Goal: Contribute content: Contribute content

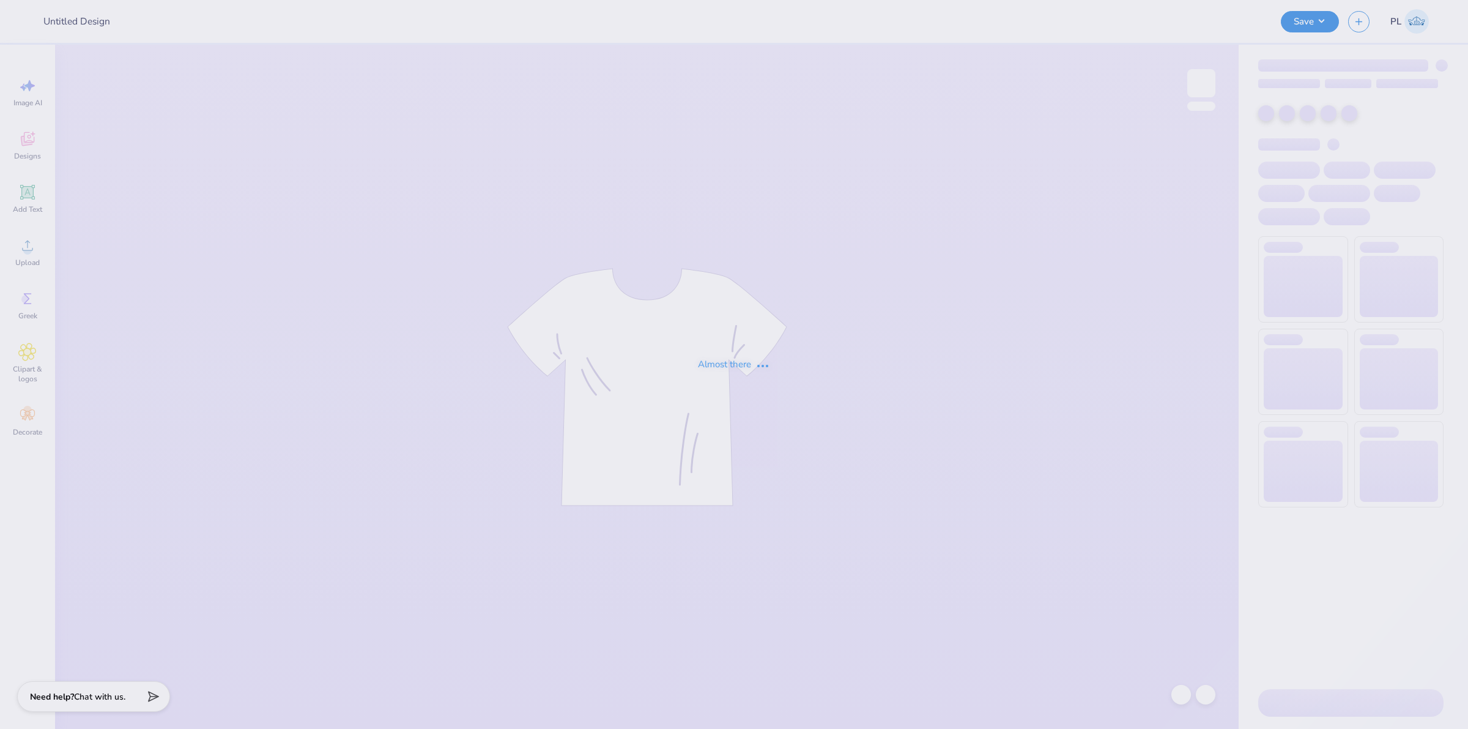
type input "[PERSON_NAME] : School"
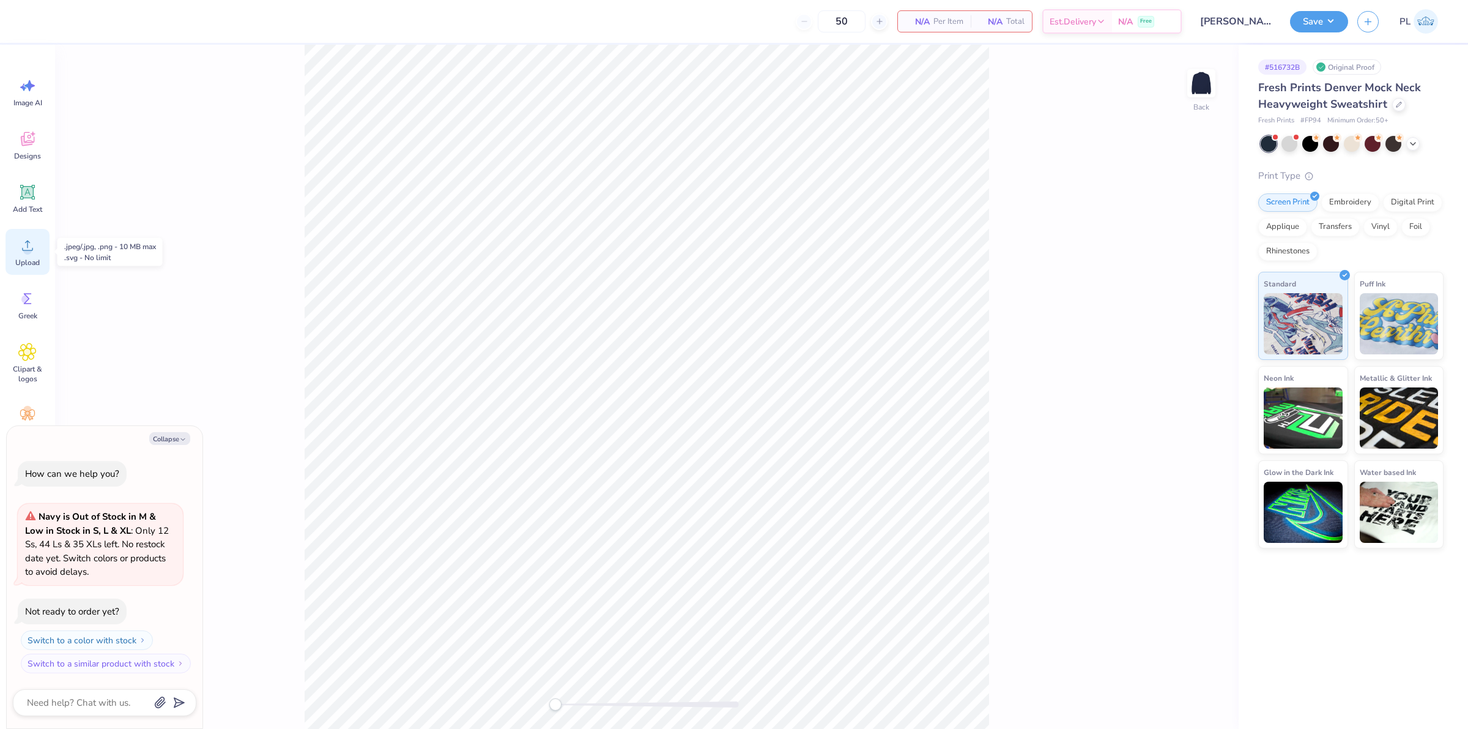
click at [34, 254] on div "Upload" at bounding box center [28, 252] width 44 height 46
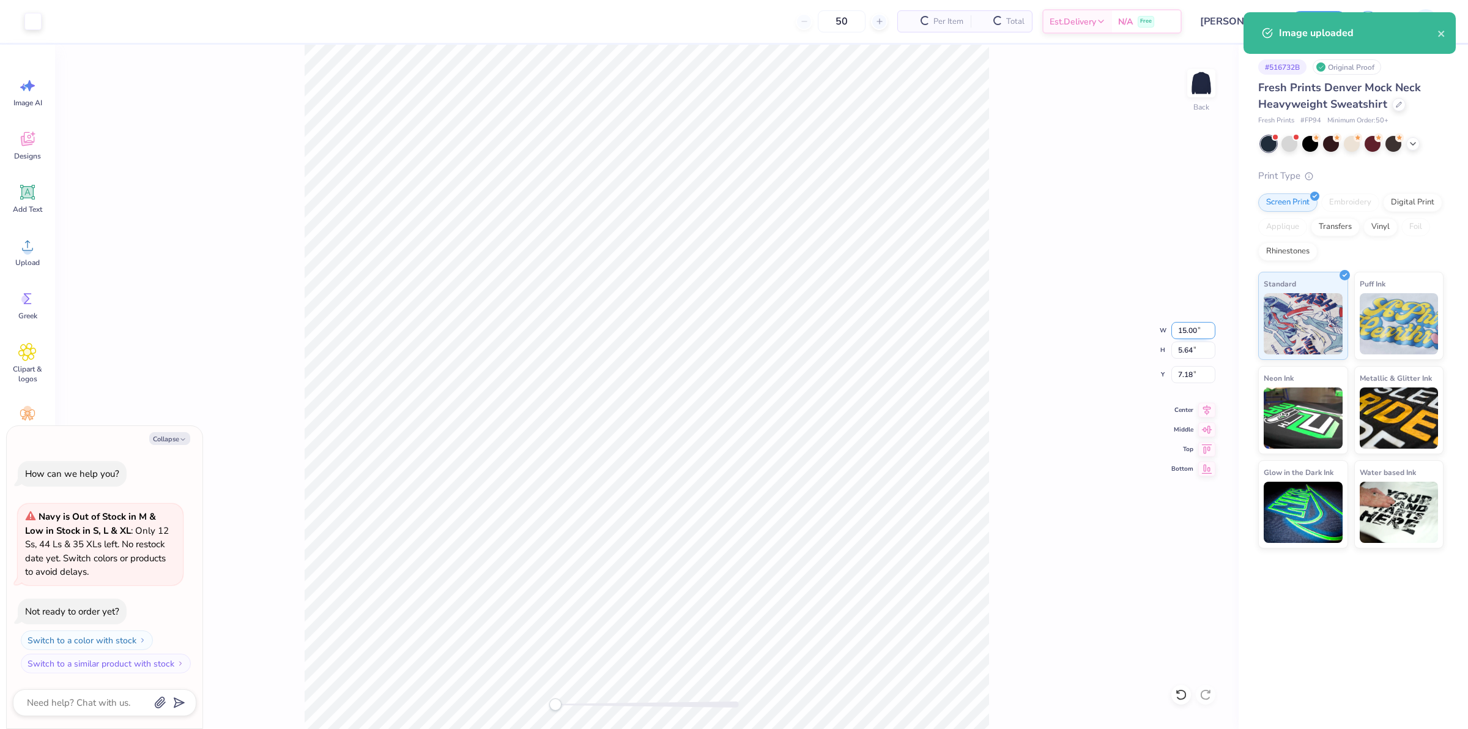
type textarea "x"
drag, startPoint x: 1176, startPoint y: 329, endPoint x: 1198, endPoint y: 329, distance: 22.0
click at [1198, 329] on input "15.00" at bounding box center [1194, 330] width 44 height 17
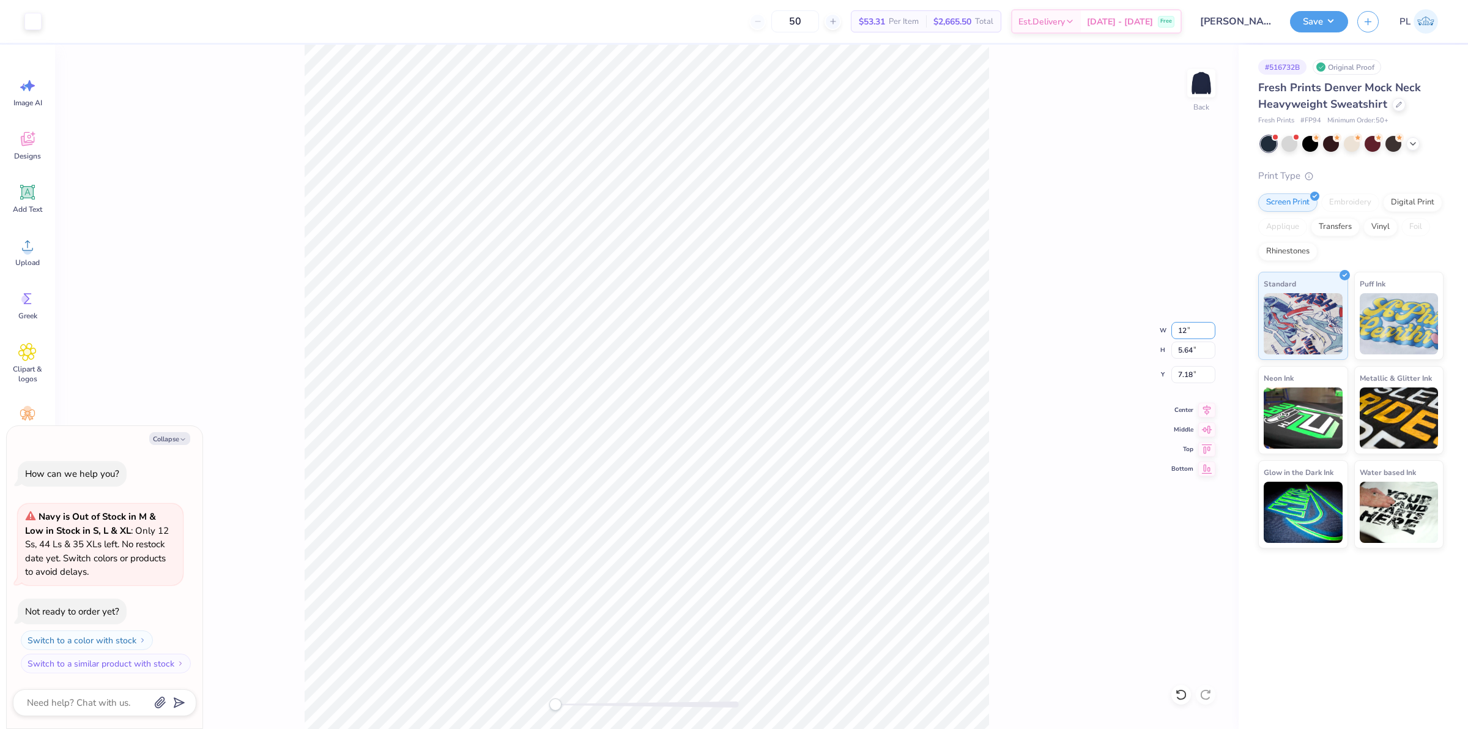
type input "12"
type textarea "x"
drag, startPoint x: 1178, startPoint y: 374, endPoint x: 1197, endPoint y: 371, distance: 19.2
click at [1197, 371] on input "7.18" at bounding box center [1194, 374] width 44 height 17
type input "3"
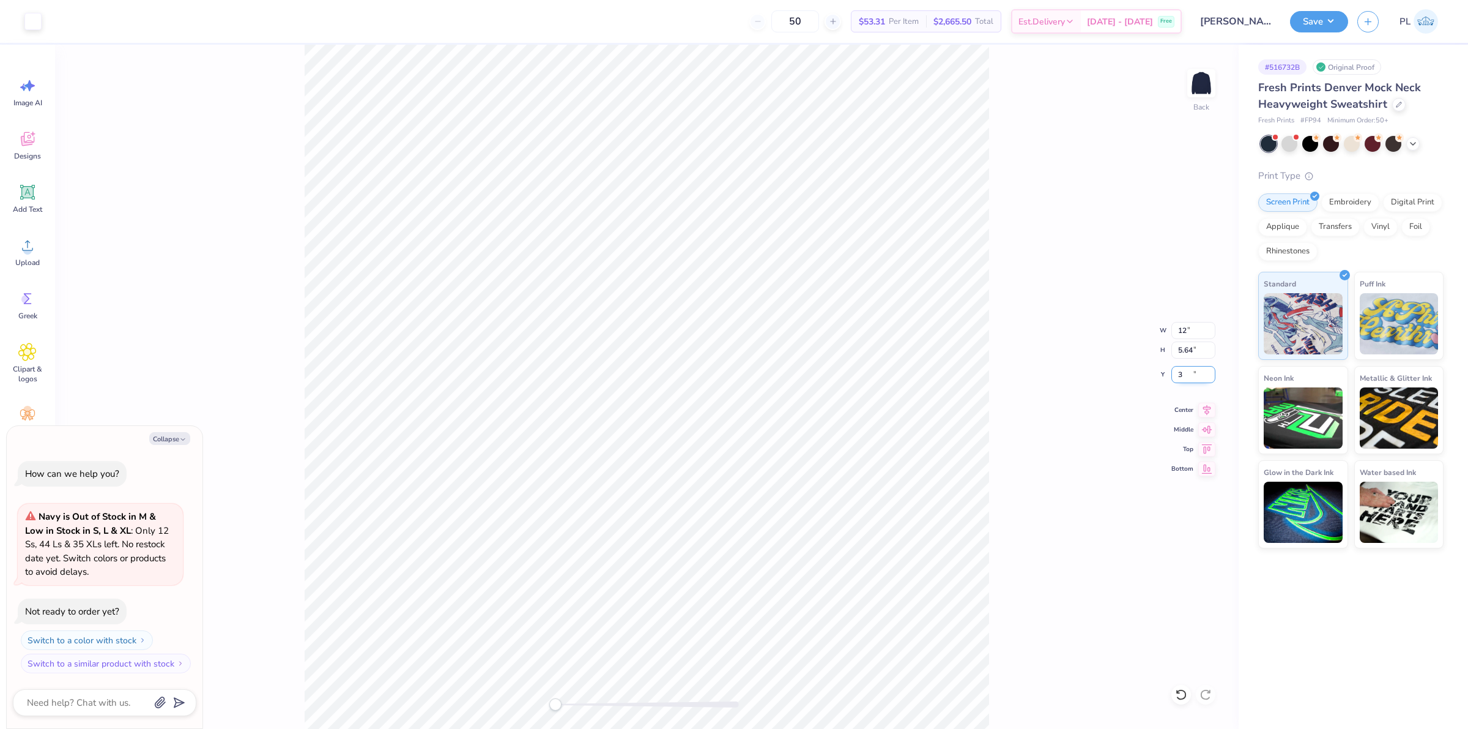
type textarea "x"
click at [1192, 329] on input "12" at bounding box center [1194, 330] width 44 height 17
type input "12.5"
type textarea "x"
drag, startPoint x: 1203, startPoint y: 329, endPoint x: 1176, endPoint y: 328, distance: 26.3
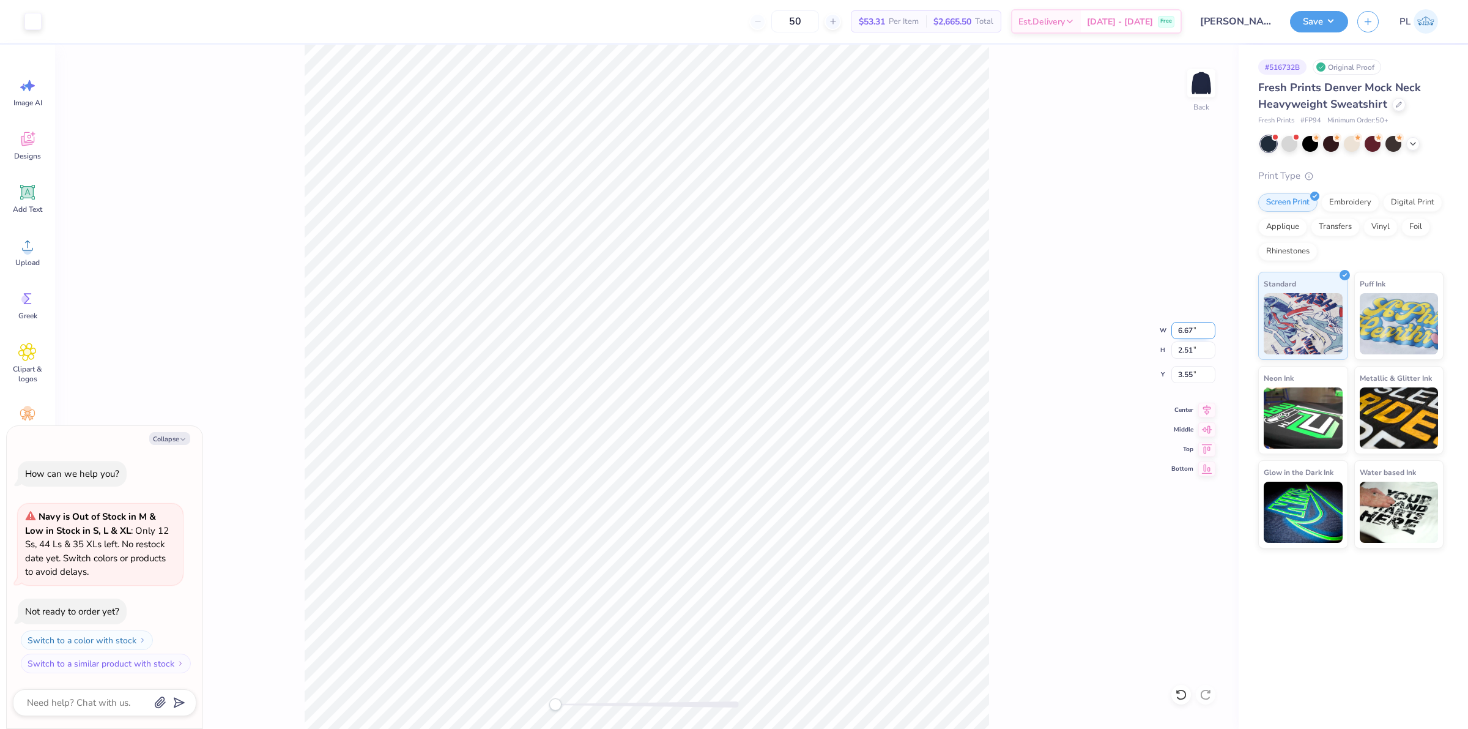
click at [1176, 328] on input "6.67" at bounding box center [1194, 330] width 44 height 17
type input "12.5"
type textarea "x"
drag, startPoint x: 1178, startPoint y: 332, endPoint x: 1199, endPoint y: 332, distance: 20.8
click at [1199, 332] on input "11.88" at bounding box center [1194, 330] width 44 height 17
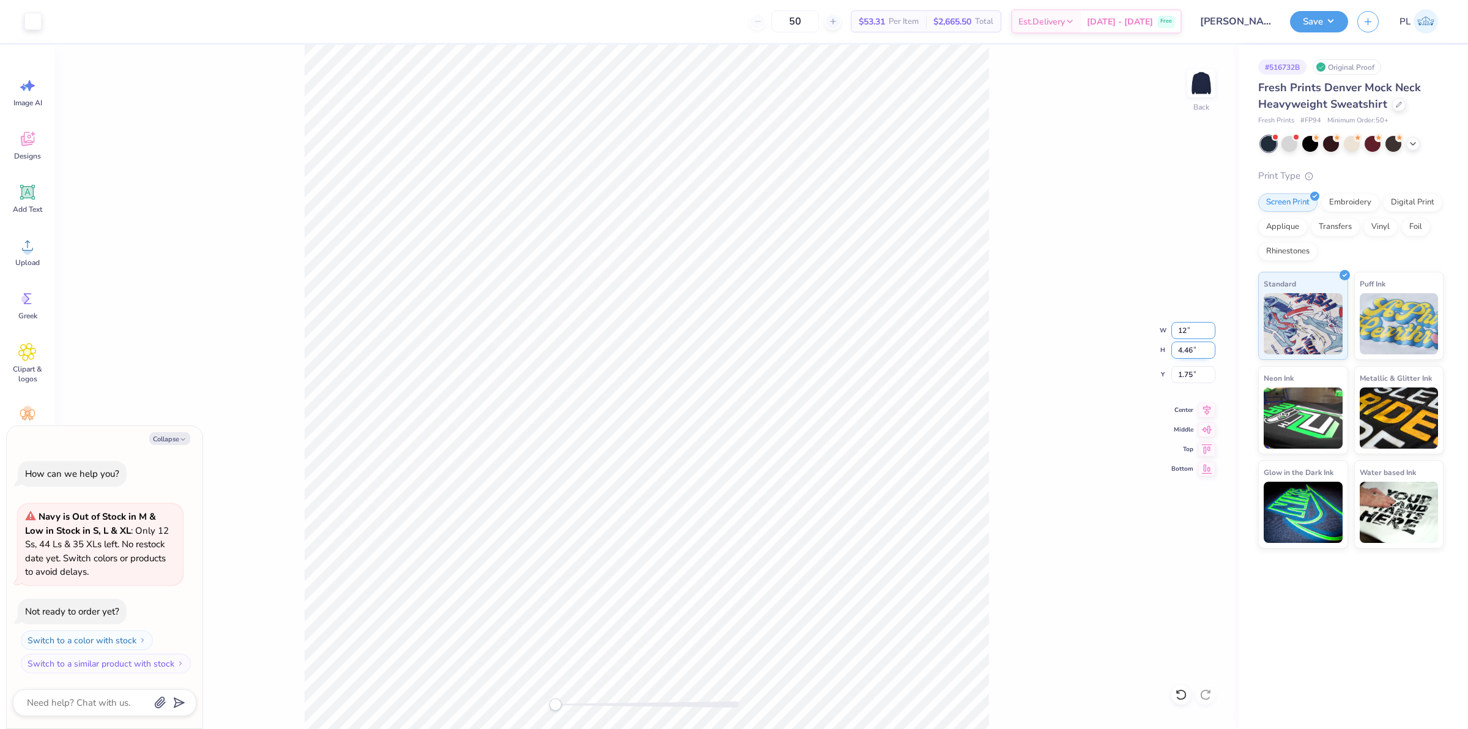
type input "12"
click at [1192, 346] on div "Back W 12 12 " H 4.46 4.46 " Y 1.75 1.75 " Center Middle Top Bottom" at bounding box center [647, 387] width 1184 height 684
type textarea "x"
drag, startPoint x: 1178, startPoint y: 380, endPoint x: 1194, endPoint y: 378, distance: 16.6
click at [1194, 378] on input "1.75" at bounding box center [1194, 374] width 44 height 17
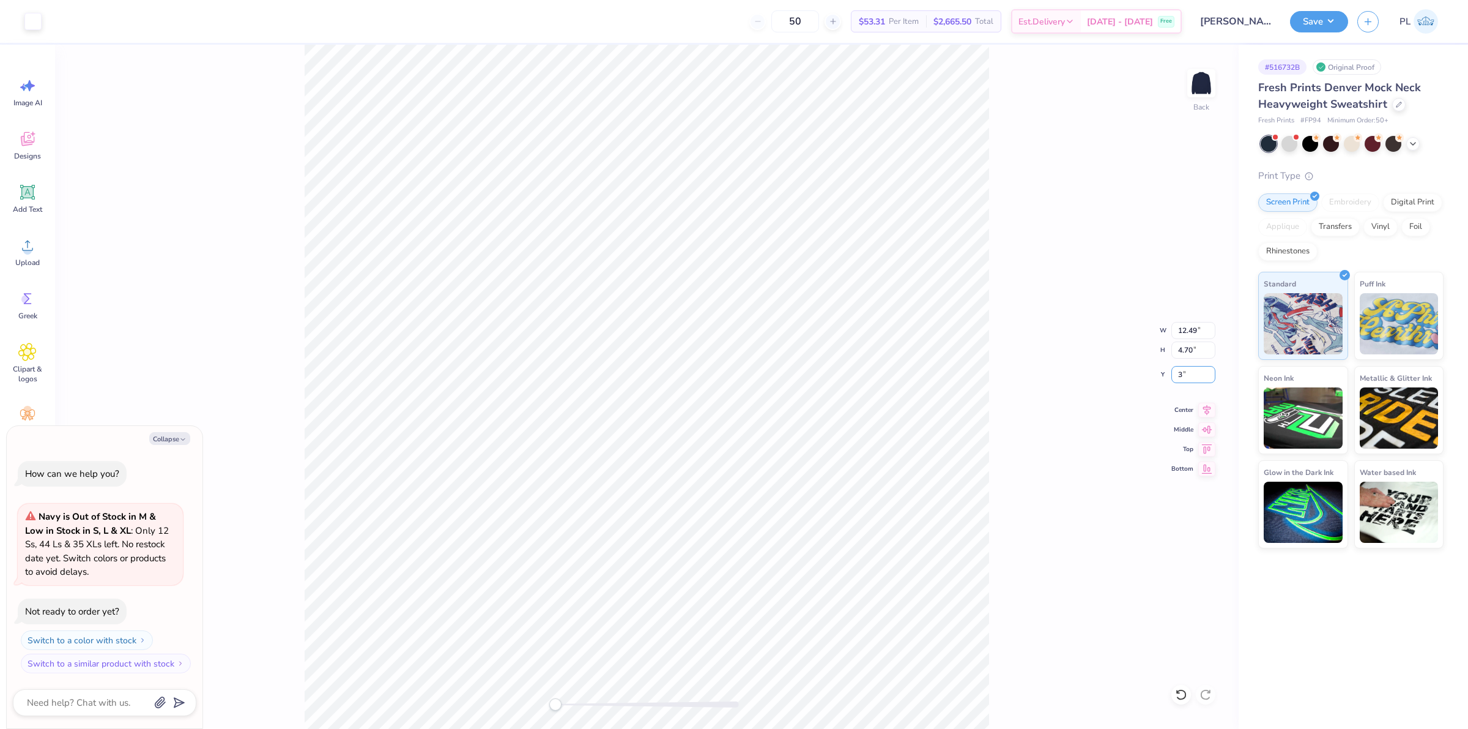
type input "3"
click at [1328, 24] on button "Save" at bounding box center [1319, 19] width 58 height 21
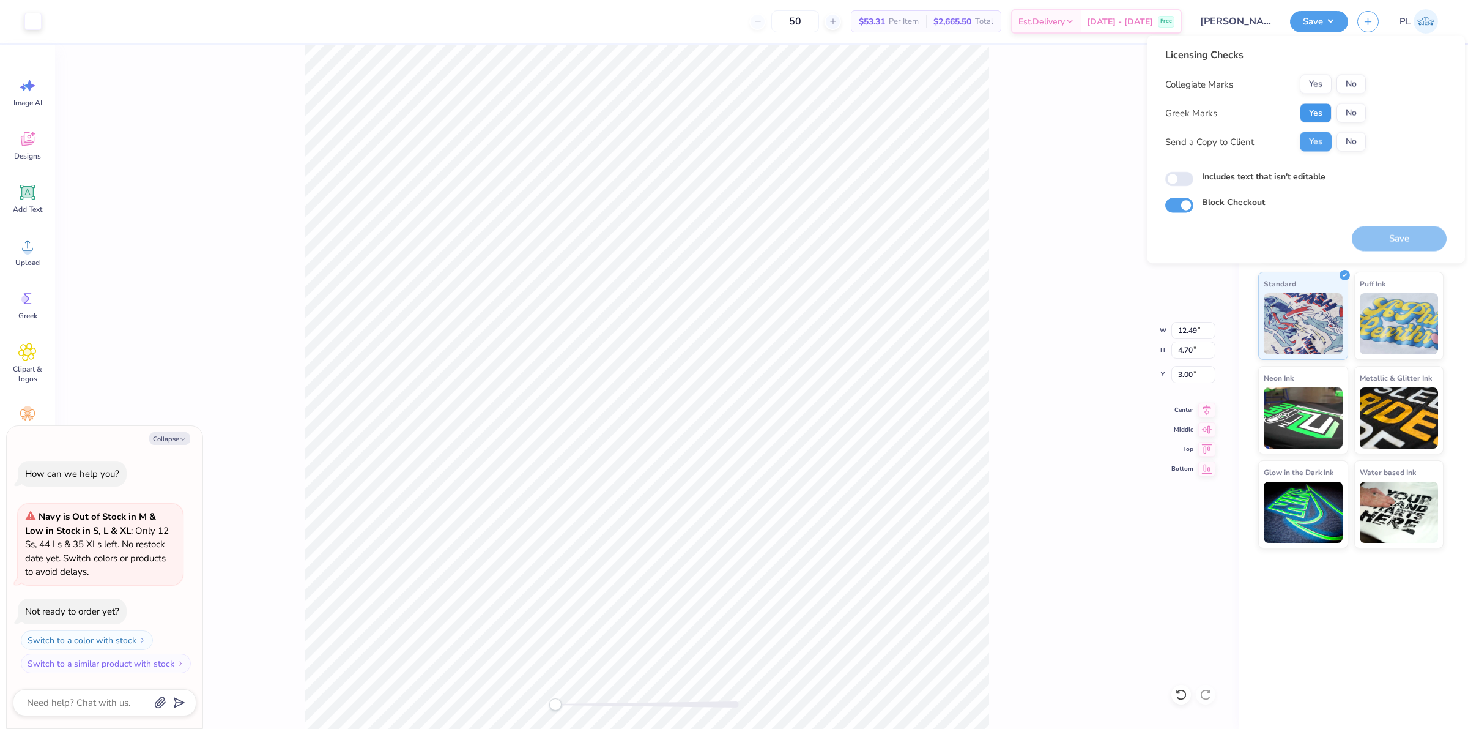
click at [1315, 108] on button "Yes" at bounding box center [1316, 113] width 32 height 20
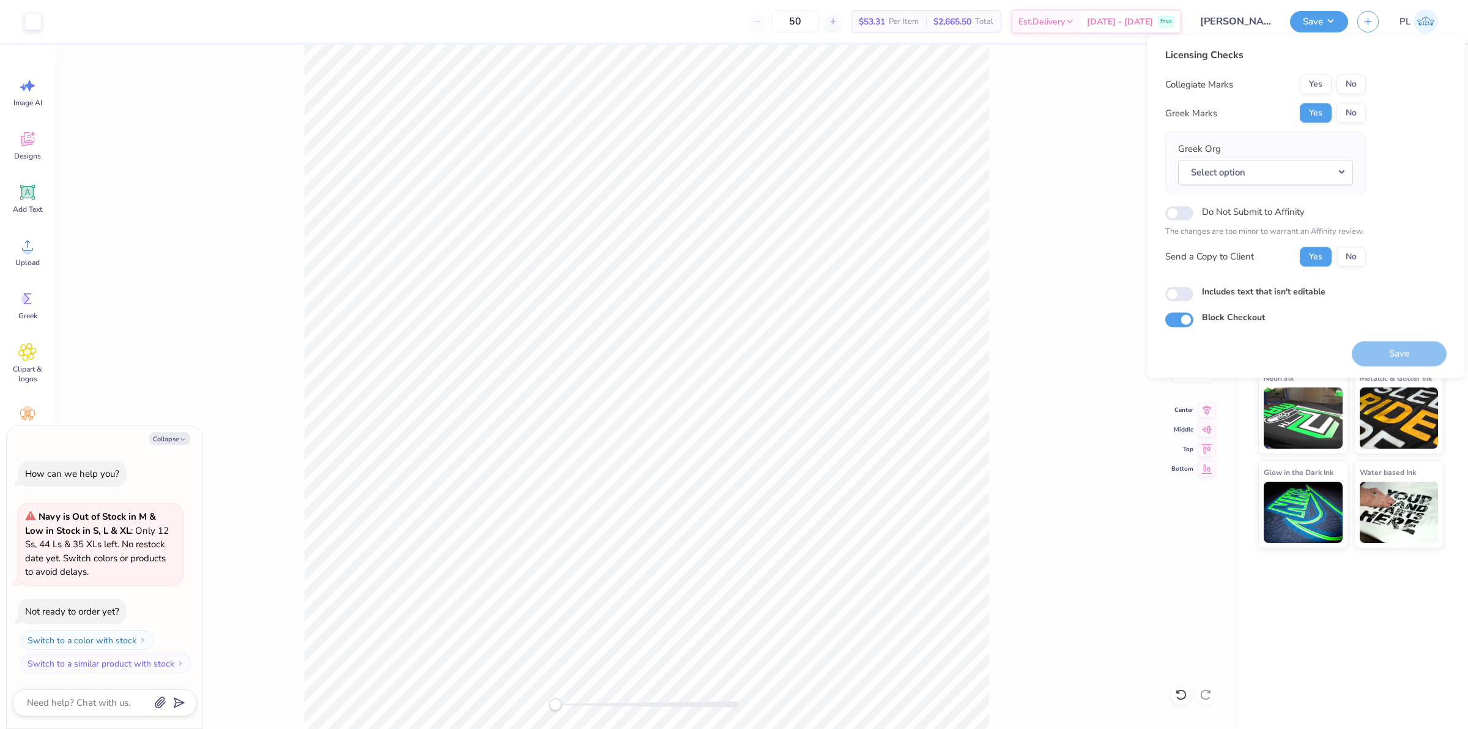
click at [1350, 86] on button "No" at bounding box center [1351, 85] width 29 height 20
click at [1350, 105] on button "No" at bounding box center [1351, 113] width 29 height 20
type textarea "x"
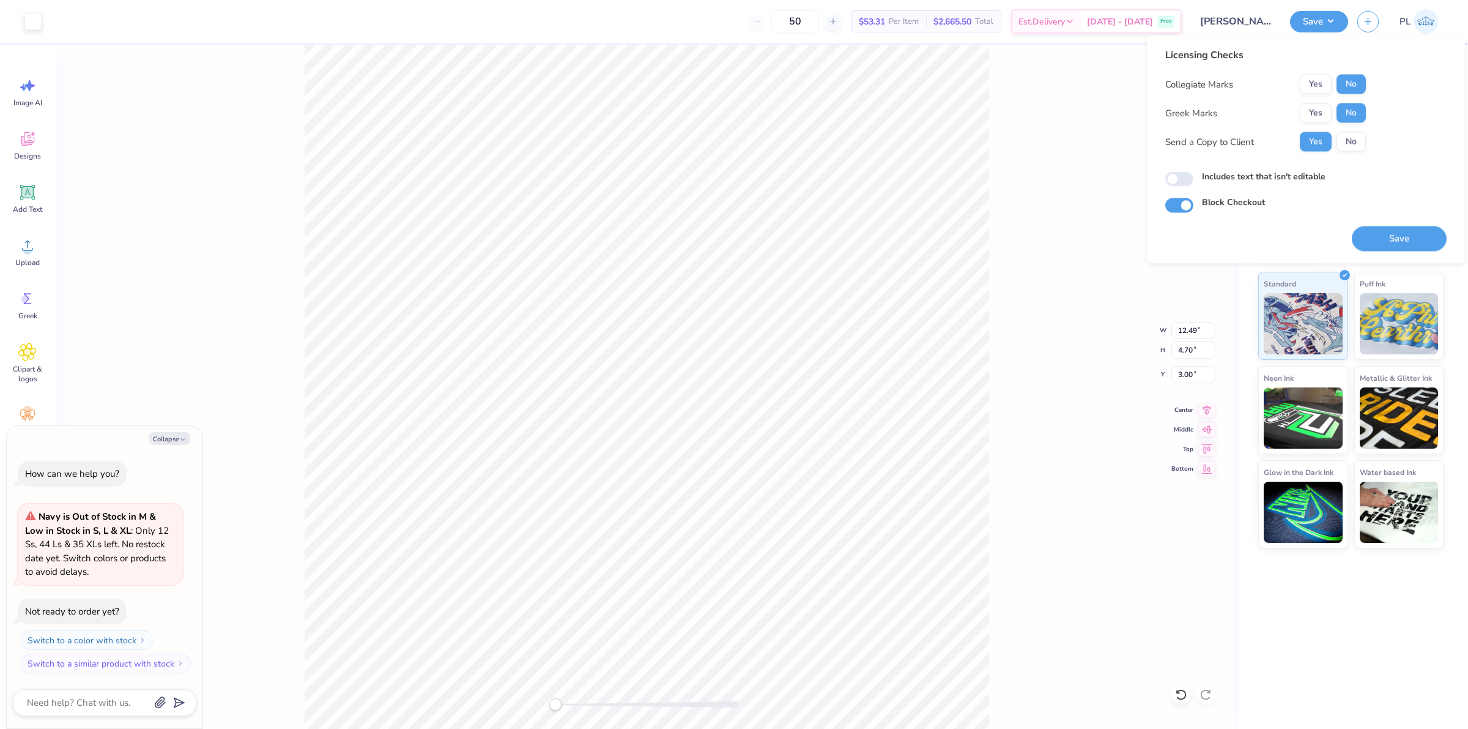
click at [1274, 171] on label "Includes text that isn't editable" at bounding box center [1264, 176] width 124 height 13
click at [1194, 172] on input "Includes text that isn't editable" at bounding box center [1179, 179] width 28 height 15
checkbox input "true"
click at [1403, 245] on button "Save" at bounding box center [1399, 238] width 95 height 25
type textarea "x"
